Goal: Information Seeking & Learning: Learn about a topic

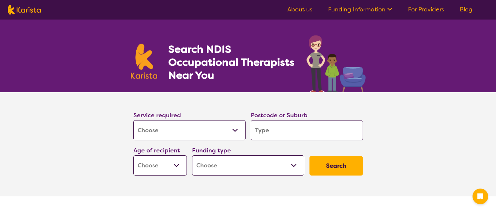
select select "[MEDICAL_DATA]"
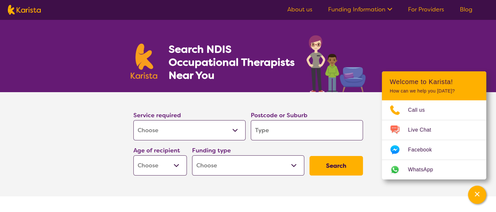
click at [277, 131] on input "search" at bounding box center [307, 130] width 112 height 20
type input "3858"
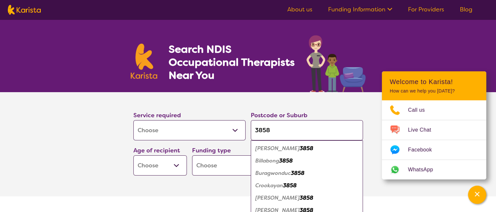
click at [176, 163] on select "Early Childhood - 0 to 9 Child - 10 to 11 Adolescent - 12 to 17 Adult - 18 to 6…" at bounding box center [159, 166] width 53 height 20
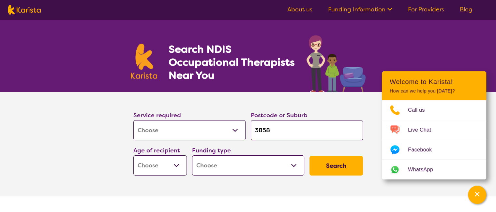
click at [177, 164] on select "Early Childhood - 0 to 9 Child - 10 to 11 Adolescent - 12 to 17 Adult - 18 to 6…" at bounding box center [159, 166] width 53 height 20
select select "AG"
click at [133, 156] on select "Early Childhood - 0 to 9 Child - 10 to 11 Adolescent - 12 to 17 Adult - 18 to 6…" at bounding box center [159, 166] width 53 height 20
select select "AG"
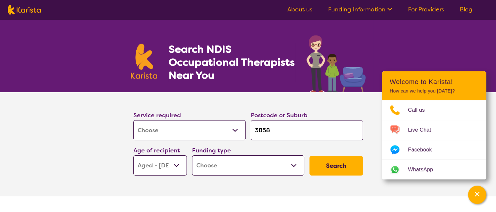
click at [292, 163] on select "Home Care Package (HCP) National Disability Insurance Scheme (NDIS) I don't know" at bounding box center [248, 166] width 112 height 20
select select "i-don-t-know"
click at [192, 156] on select "Home Care Package (HCP) National Disability Insurance Scheme (NDIS) I don't know" at bounding box center [248, 166] width 112 height 20
select select "i-don-t-know"
click at [333, 167] on button "Search" at bounding box center [336, 166] width 53 height 20
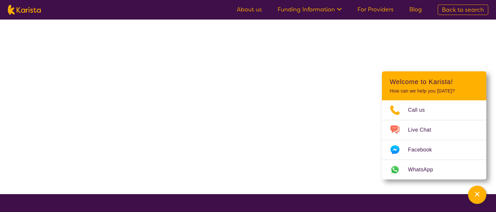
select select "[MEDICAL_DATA]"
select select "AG"
